Goal: Task Accomplishment & Management: Use online tool/utility

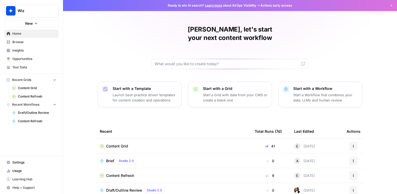
click at [140, 168] on td "Content Refresh" at bounding box center [173, 175] width 155 height 14
click at [126, 173] on span "Content Refresh" at bounding box center [120, 175] width 28 height 5
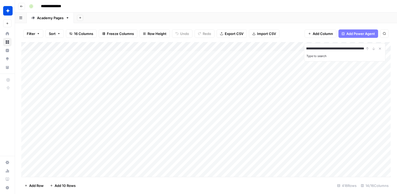
scroll to position [2, 0]
type input "**********"
drag, startPoint x: 342, startPoint y: 50, endPoint x: 293, endPoint y: 53, distance: 49.5
click at [293, 53] on div "**********" at bounding box center [206, 109] width 370 height 135
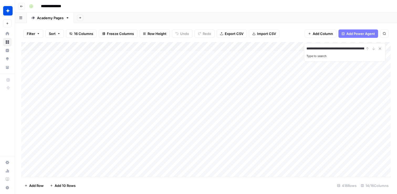
click at [340, 48] on input "**********" at bounding box center [336, 48] width 58 height 6
click at [331, 48] on input "**********" at bounding box center [336, 48] width 58 height 6
click at [195, 80] on div "Add Column" at bounding box center [206, 109] width 370 height 135
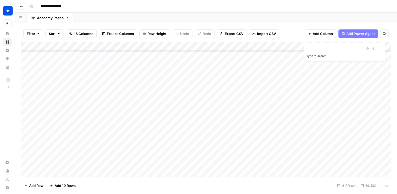
click at [196, 79] on div "Add Column" at bounding box center [206, 109] width 370 height 135
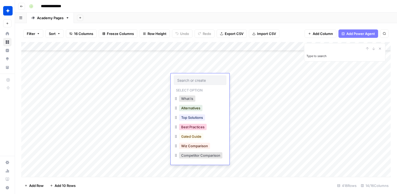
click at [202, 127] on button "Best Practices" at bounding box center [193, 127] width 28 height 6
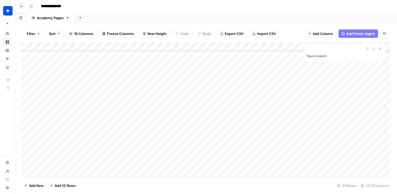
click at [250, 79] on div "Add Column" at bounding box center [206, 109] width 370 height 135
click at [180, 111] on div "Add Column" at bounding box center [206, 109] width 370 height 135
click at [182, 111] on div "Add Column" at bounding box center [206, 109] width 370 height 135
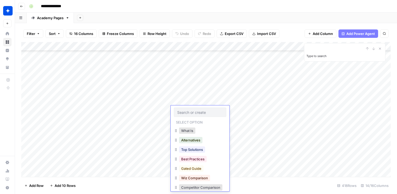
click at [182, 111] on input "text" at bounding box center [200, 112] width 46 height 5
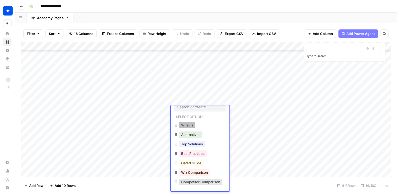
click at [192, 125] on button "What Is" at bounding box center [187, 125] width 16 height 6
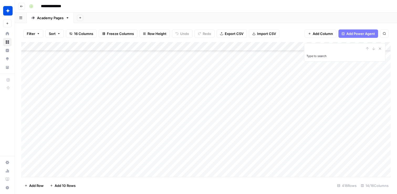
click at [229, 110] on div "Add Column" at bounding box center [206, 109] width 370 height 135
click at [205, 125] on div "Add Column" at bounding box center [206, 109] width 370 height 135
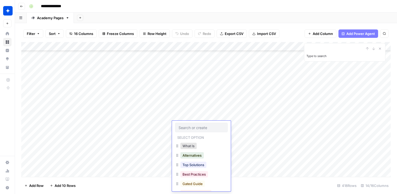
click at [197, 145] on div "What Is" at bounding box center [188, 145] width 18 height 7
click at [197, 146] on div "What Is" at bounding box center [188, 145] width 18 height 7
click at [191, 148] on button "What Is" at bounding box center [189, 146] width 16 height 6
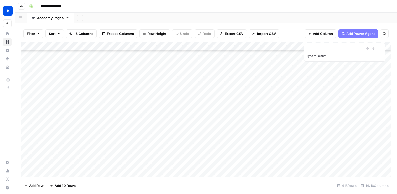
click at [233, 126] on div "Add Column" at bounding box center [206, 109] width 370 height 135
click at [189, 135] on div "Add Column" at bounding box center [206, 109] width 370 height 135
click at [196, 135] on div "Add Column" at bounding box center [206, 109] width 370 height 135
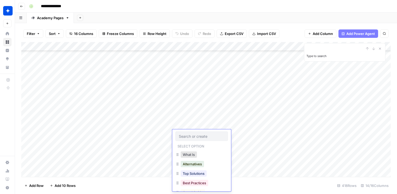
click at [203, 157] on div "What Is" at bounding box center [202, 154] width 53 height 9
click at [189, 155] on button "What Is" at bounding box center [189, 154] width 16 height 6
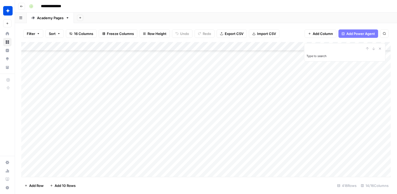
click at [248, 133] on div "Add Column" at bounding box center [206, 109] width 370 height 135
click at [184, 153] on div "Add Column" at bounding box center [206, 109] width 370 height 135
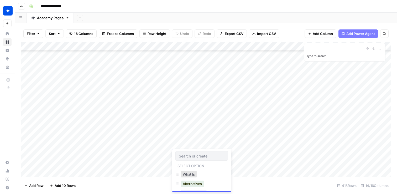
click at [203, 174] on div "What Is" at bounding box center [202, 174] width 53 height 9
click at [194, 174] on button "What Is" at bounding box center [189, 174] width 16 height 6
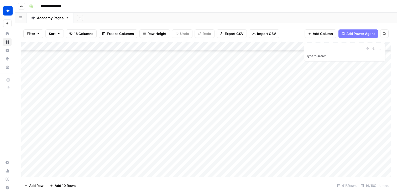
click at [236, 154] on div "Add Column" at bounding box center [206, 109] width 370 height 135
click at [262, 105] on div "Add Column" at bounding box center [206, 109] width 370 height 135
click at [255, 91] on div "Add Column" at bounding box center [206, 109] width 370 height 135
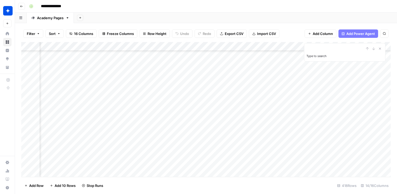
scroll to position [784, 201]
click at [254, 111] on div "Add Column" at bounding box center [206, 109] width 370 height 135
click at [255, 66] on div "Add Column" at bounding box center [206, 109] width 370 height 135
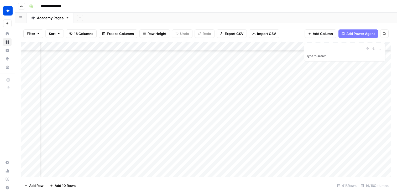
click at [266, 143] on div "Add Column" at bounding box center [206, 109] width 370 height 135
click at [165, 122] on div "Add Column" at bounding box center [206, 109] width 370 height 135
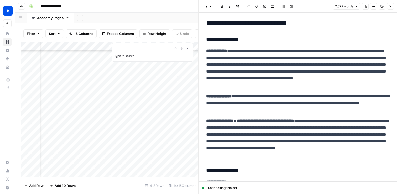
scroll to position [1559, 493]
click at [162, 123] on div "Add Column" at bounding box center [109, 109] width 177 height 135
click at [391, 8] on icon "button" at bounding box center [390, 6] width 3 height 3
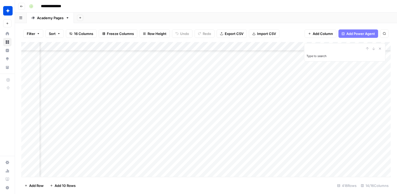
scroll to position [2347, 395]
click at [260, 75] on div "Add Column" at bounding box center [206, 109] width 370 height 135
click at [258, 65] on div "Add Column" at bounding box center [206, 109] width 370 height 135
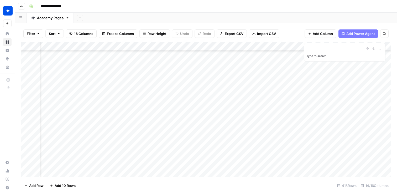
click at [259, 127] on div "Add Column" at bounding box center [206, 109] width 370 height 135
click at [258, 99] on div "Add Column" at bounding box center [206, 109] width 370 height 135
